Goal: Task Accomplishment & Management: Use online tool/utility

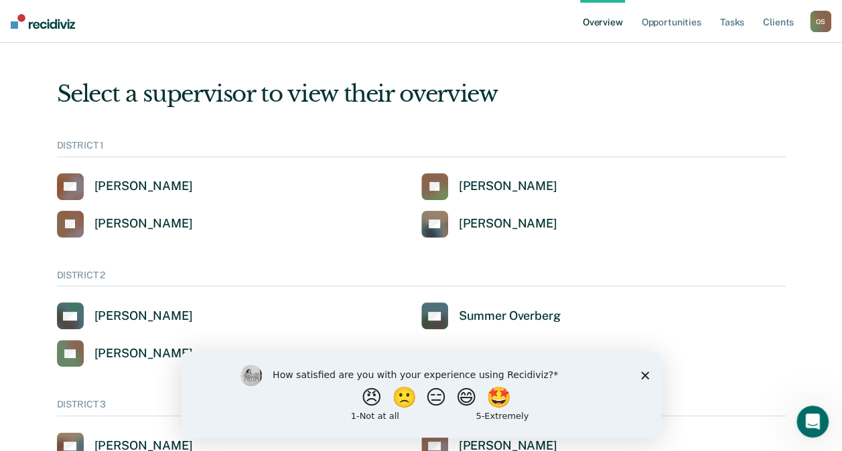
click at [643, 376] on polygon "Close survey" at bounding box center [644, 375] width 8 height 8
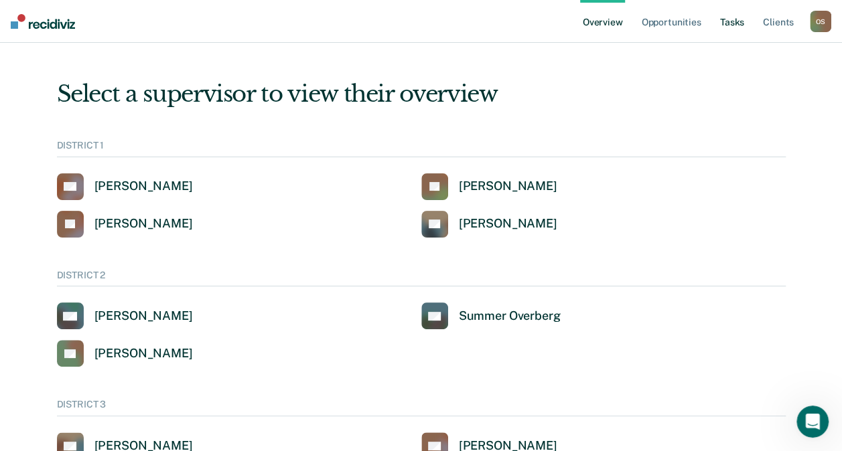
click at [737, 21] on link "Tasks" at bounding box center [731, 21] width 29 height 43
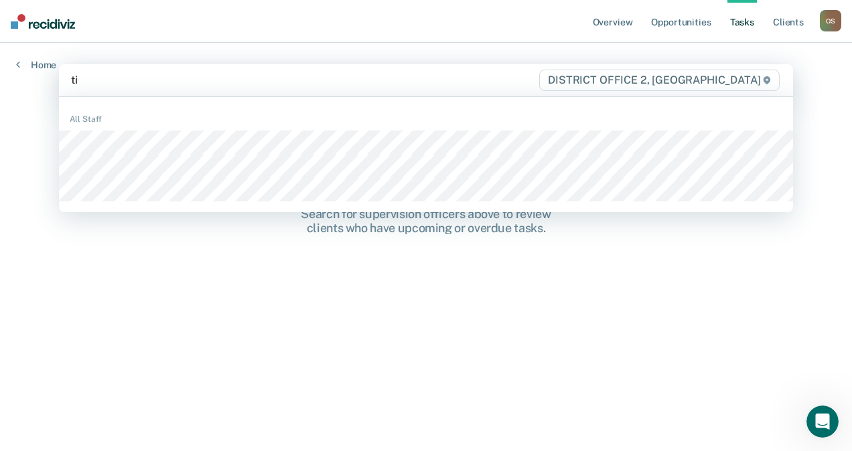
type input "[PERSON_NAME]"
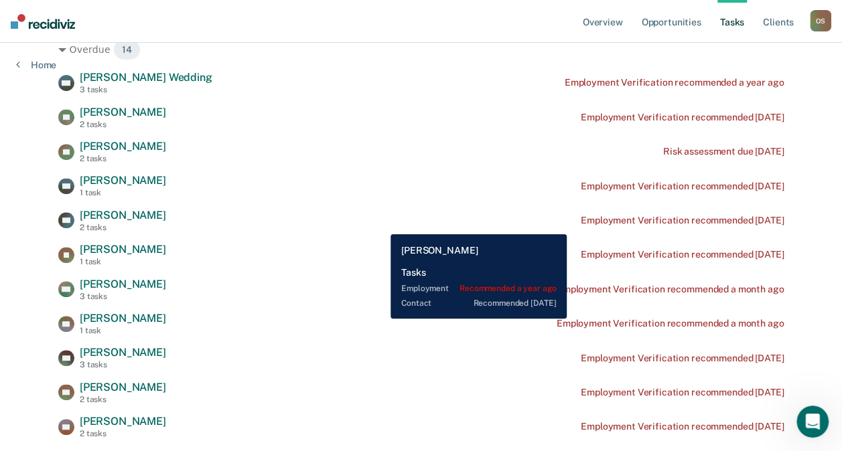
scroll to position [204, 0]
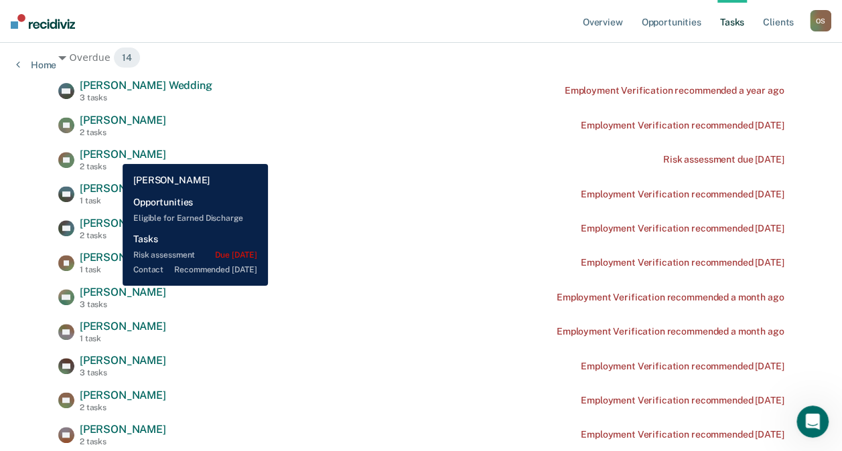
click at [113, 154] on span "[PERSON_NAME]" at bounding box center [123, 154] width 86 height 13
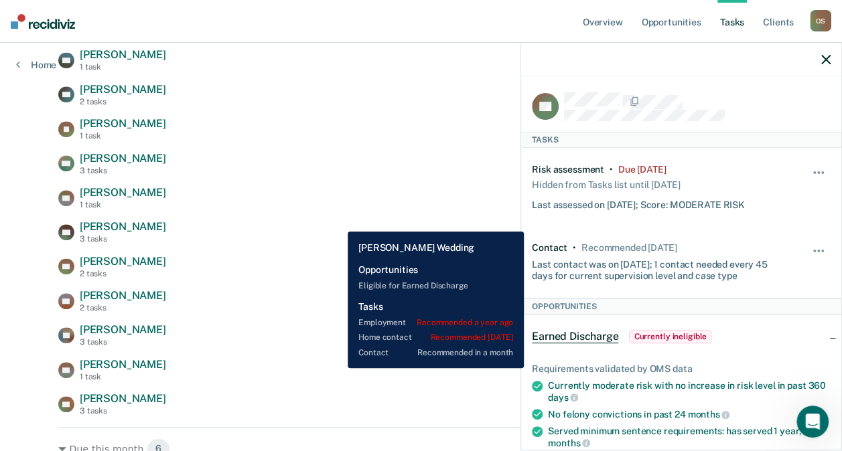
scroll to position [606, 0]
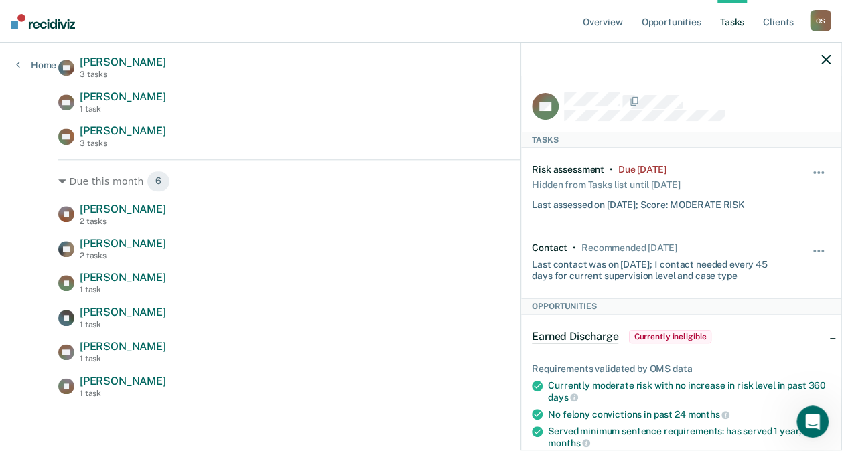
click at [823, 60] on icon "button" at bounding box center [825, 59] width 9 height 9
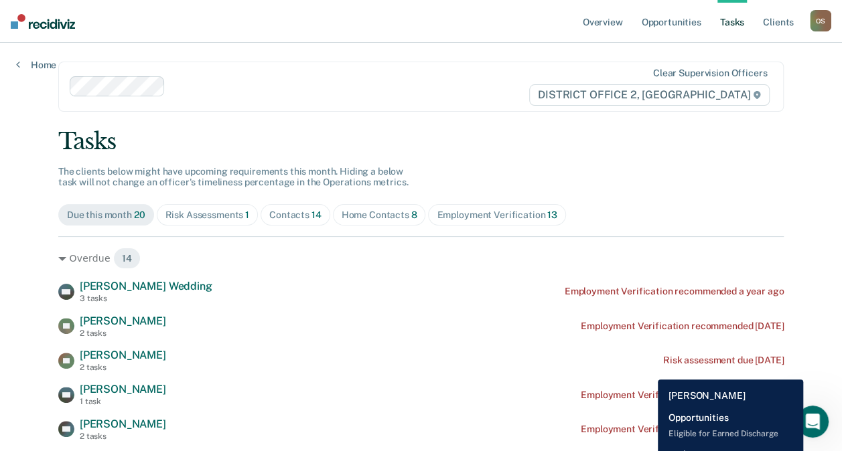
scroll to position [0, 0]
